Goal: Information Seeking & Learning: Learn about a topic

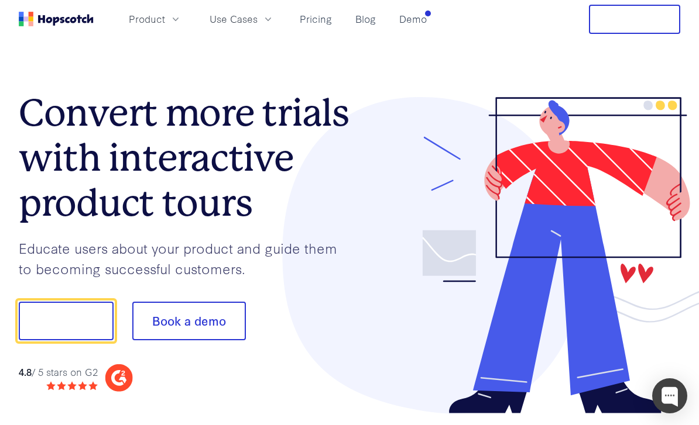
click at [71, 321] on button "Show me!" at bounding box center [66, 321] width 95 height 39
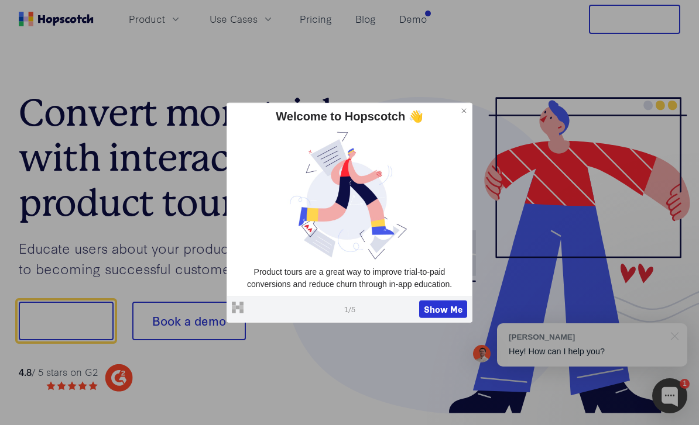
click at [443, 309] on button "Show Me" at bounding box center [443, 310] width 48 height 18
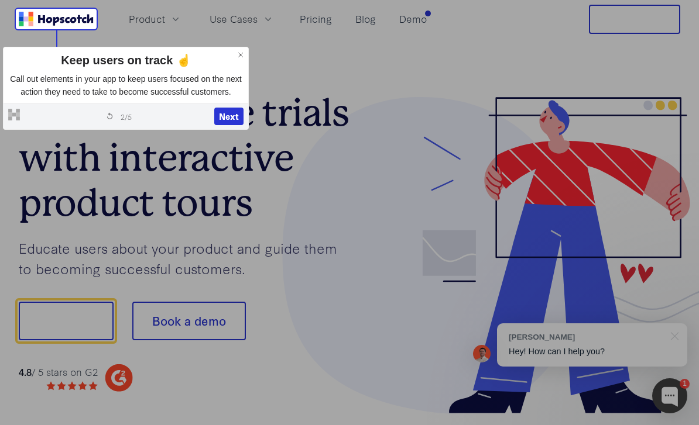
click at [228, 125] on button "Next" at bounding box center [228, 117] width 29 height 18
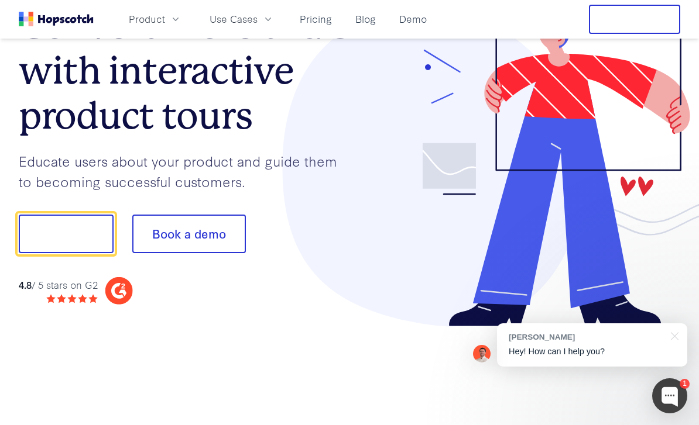
scroll to position [143, 0]
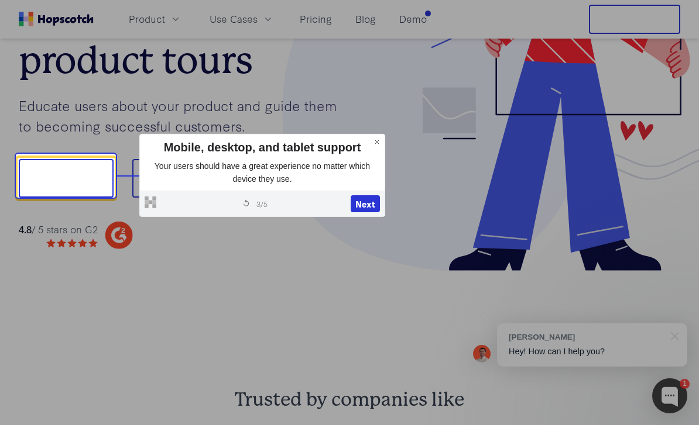
click at [363, 204] on button "Next" at bounding box center [365, 204] width 29 height 18
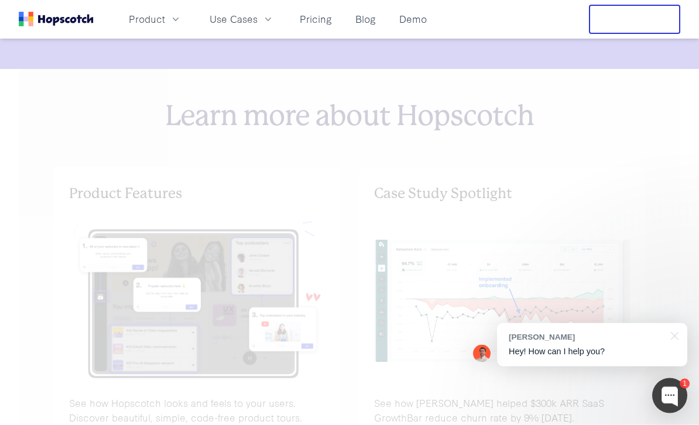
scroll to position [4764, 0]
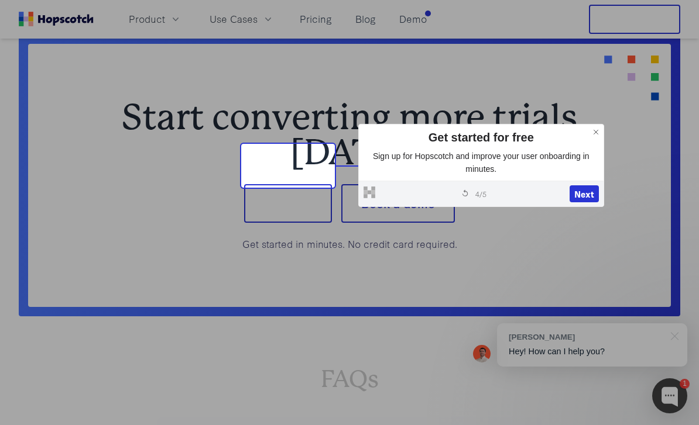
click at [487, 196] on button "Next" at bounding box center [583, 194] width 29 height 18
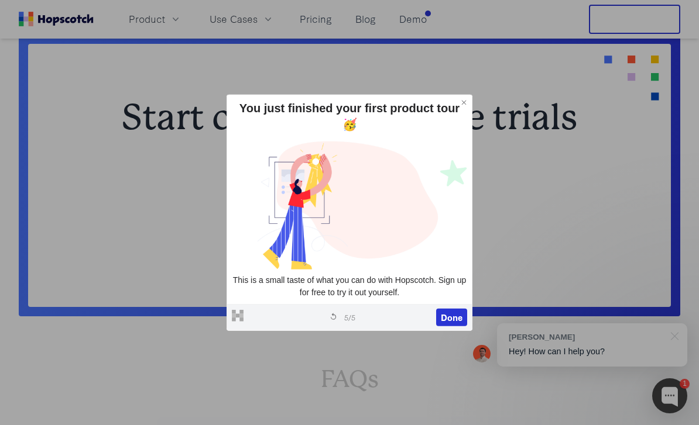
click at [459, 309] on button "Done" at bounding box center [451, 318] width 31 height 18
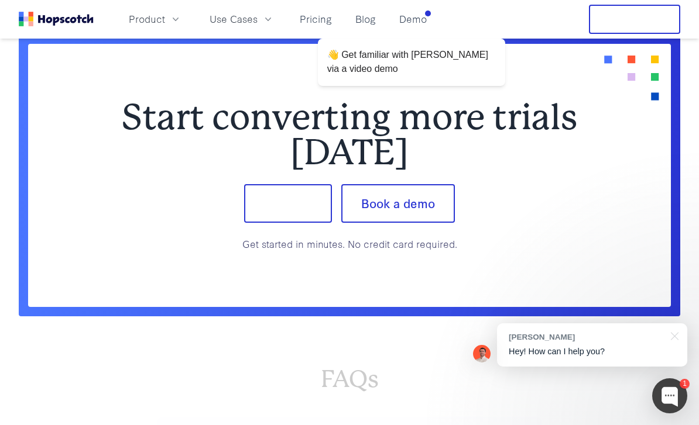
click at [427, 21] on link "Demo" at bounding box center [412, 18] width 37 height 19
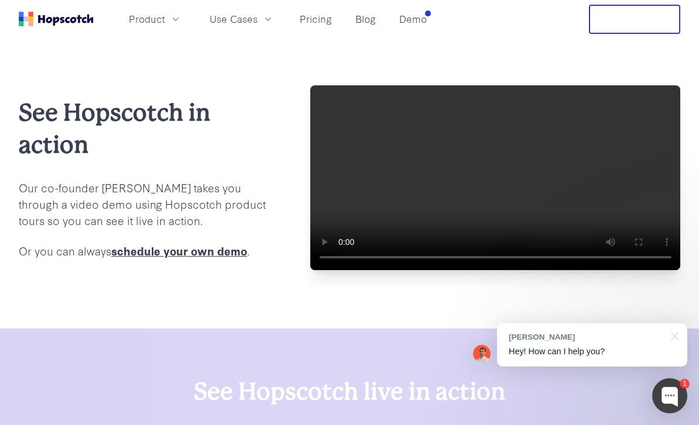
click at [487, 197] on video at bounding box center [495, 177] width 370 height 185
click at [487, 208] on video at bounding box center [495, 177] width 370 height 185
click at [349, 132] on video at bounding box center [495, 177] width 370 height 185
click at [449, 208] on video at bounding box center [495, 177] width 370 height 185
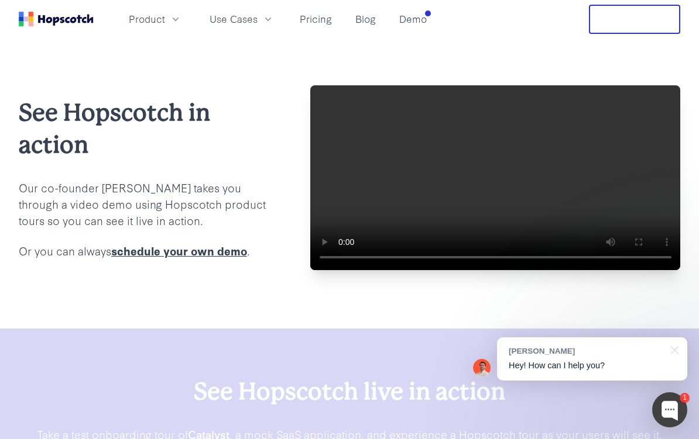
click at [324, 93] on video at bounding box center [495, 177] width 370 height 185
